Goal: Task Accomplishment & Management: Manage account settings

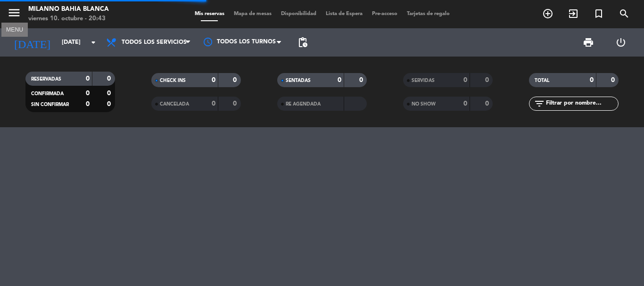
drag, startPoint x: 16, startPoint y: 11, endPoint x: 17, endPoint y: 20, distance: 9.1
click at [16, 11] on icon "menu" at bounding box center [14, 13] width 14 height 14
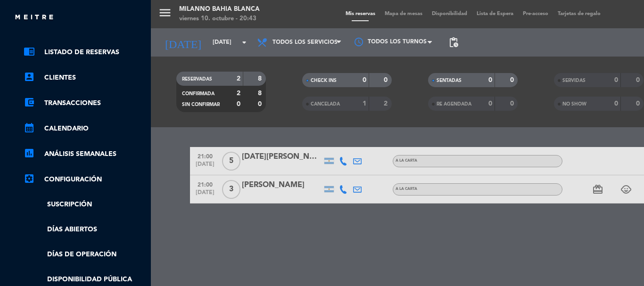
scroll to position [47, 0]
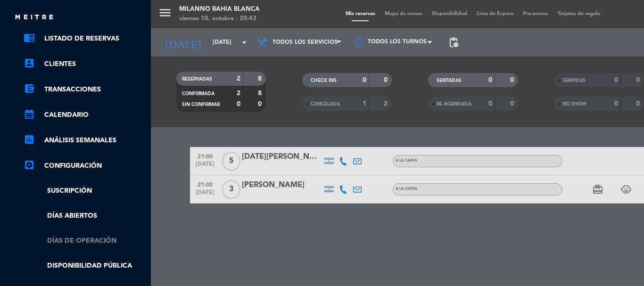
click at [91, 238] on link "Días de Operación" at bounding box center [85, 241] width 122 height 11
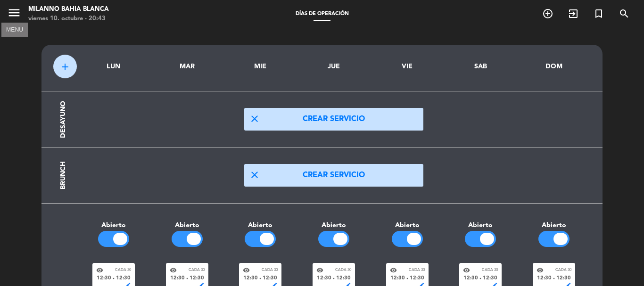
click at [17, 16] on icon "menu" at bounding box center [14, 13] width 14 height 14
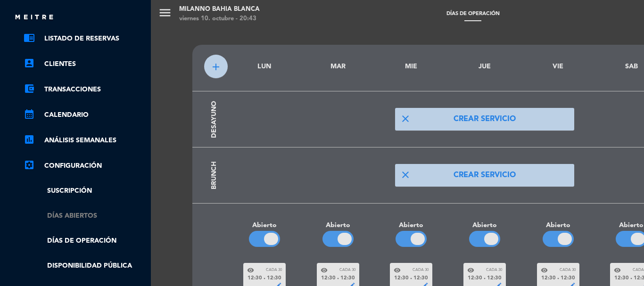
click at [82, 220] on link "Días abiertos" at bounding box center [85, 216] width 122 height 11
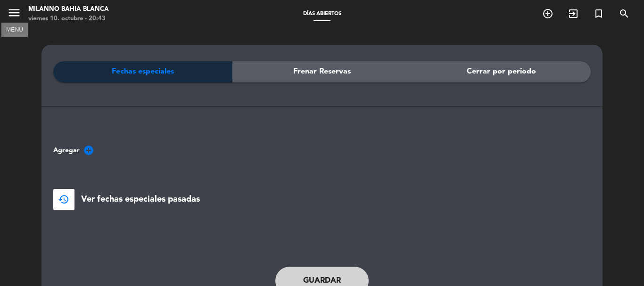
click at [12, 7] on icon "menu" at bounding box center [14, 13] width 14 height 14
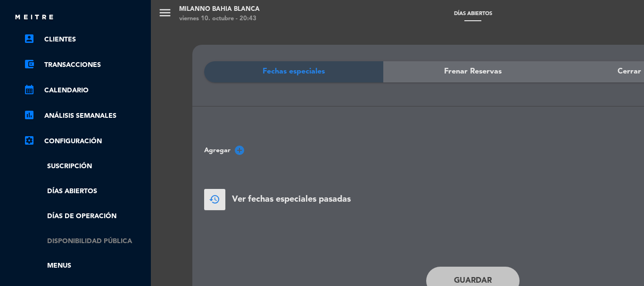
scroll to position [94, 0]
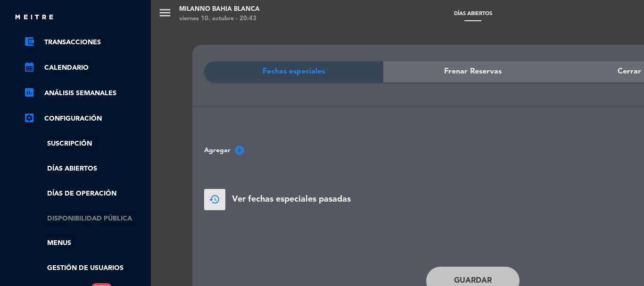
click at [96, 215] on link "Disponibilidad pública" at bounding box center [85, 218] width 122 height 11
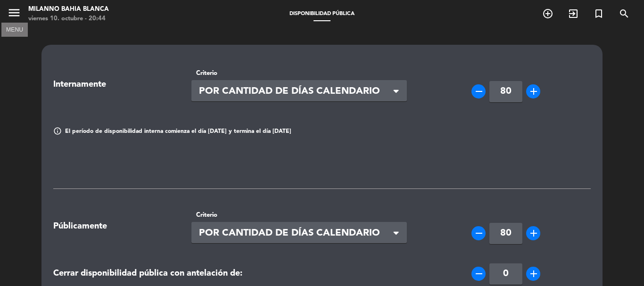
click at [14, 13] on icon "menu" at bounding box center [14, 13] width 14 height 14
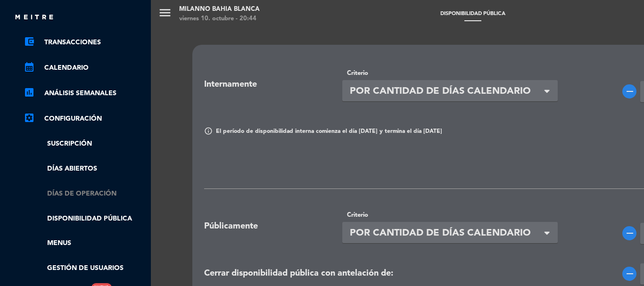
click at [85, 191] on link "Días de Operación" at bounding box center [85, 193] width 122 height 11
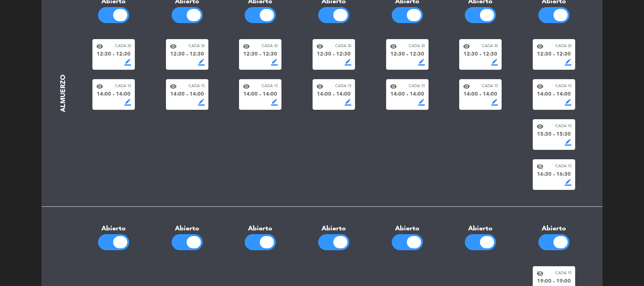
scroll to position [283, 0]
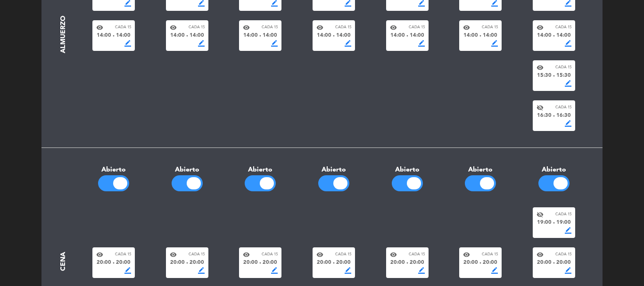
click at [119, 181] on div at bounding box center [120, 183] width 14 height 12
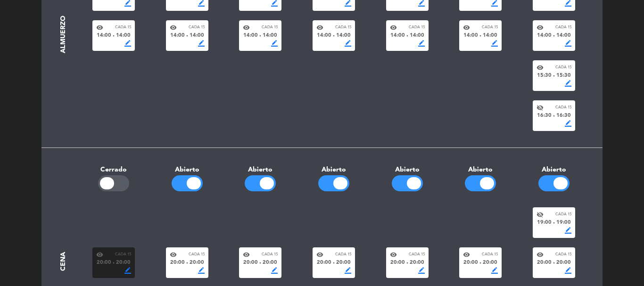
click at [183, 187] on div at bounding box center [186, 183] width 31 height 16
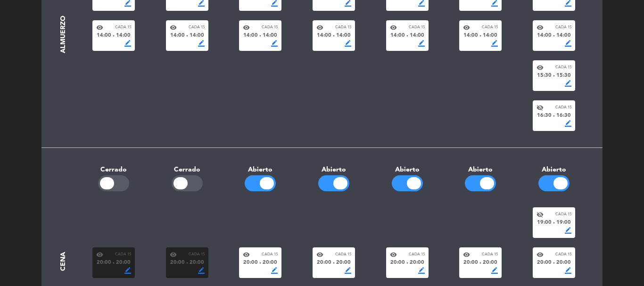
click at [184, 183] on div at bounding box center [180, 183] width 14 height 12
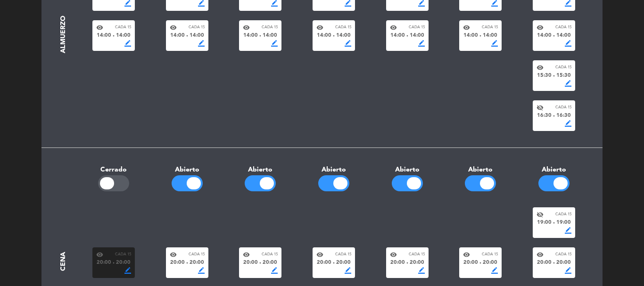
click at [114, 181] on div at bounding box center [113, 183] width 31 height 16
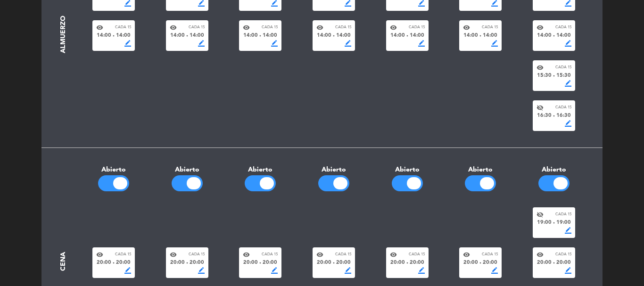
click at [400, 185] on div at bounding box center [407, 183] width 31 height 16
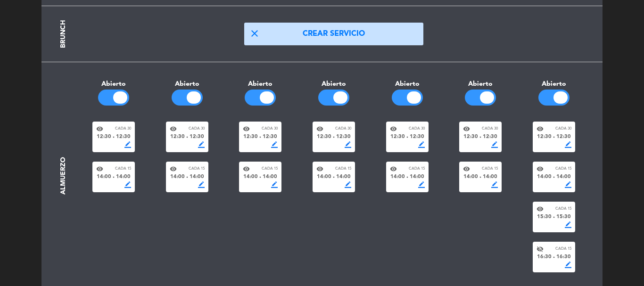
scroll to position [0, 0]
